Goal: Transaction & Acquisition: Purchase product/service

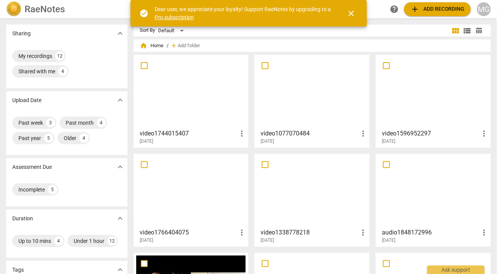
click at [431, 10] on span "add Add recording" at bounding box center [437, 9] width 54 height 9
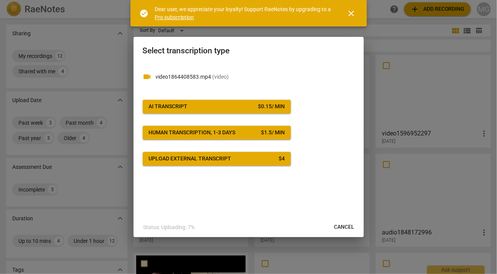
click at [194, 105] on span "AI Transcript $ 0.15 / min" at bounding box center [217, 107] width 136 height 8
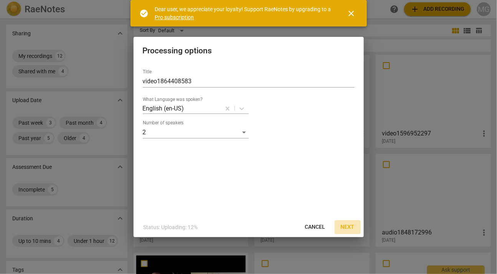
click at [347, 226] on span "Next" at bounding box center [348, 227] width 14 height 8
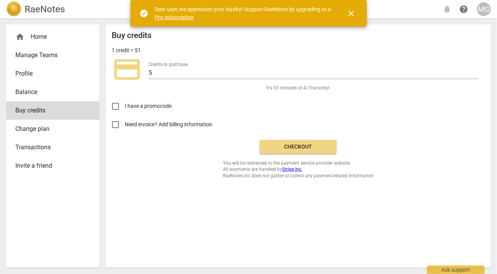
click at [298, 146] on span "Checkout" at bounding box center [298, 147] width 64 height 8
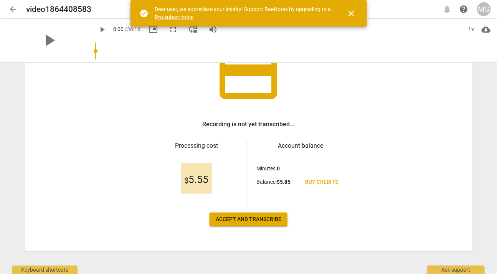
scroll to position [72, 0]
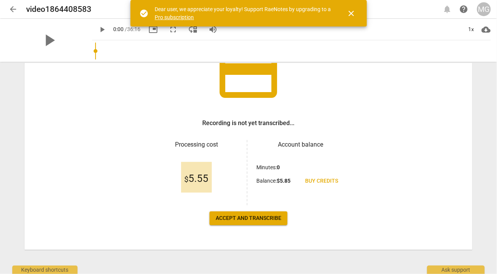
click at [242, 218] on span "Accept and transcribe" at bounding box center [249, 218] width 66 height 8
